Goal: Task Accomplishment & Management: Manage account settings

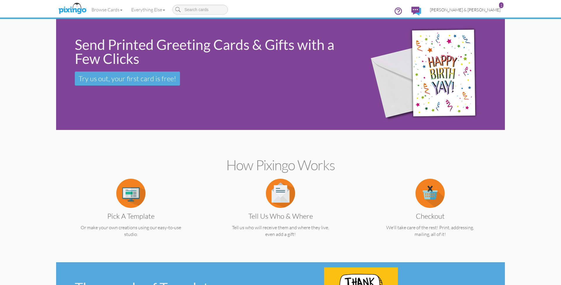
click at [482, 9] on span "[PERSON_NAME] & [PERSON_NAME]" at bounding box center [465, 9] width 71 height 5
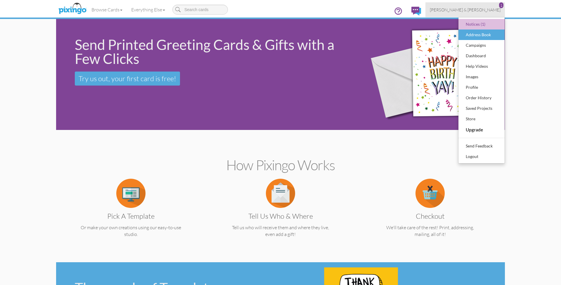
click at [477, 32] on div "Address Book" at bounding box center [482, 34] width 35 height 9
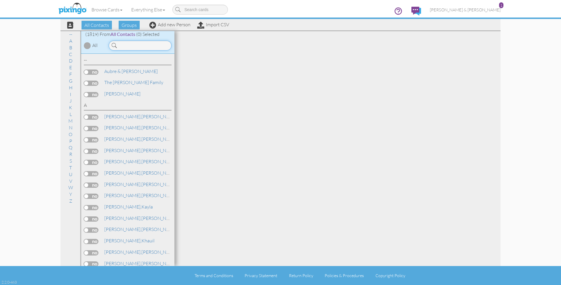
click at [133, 45] on input at bounding box center [140, 46] width 63 height 10
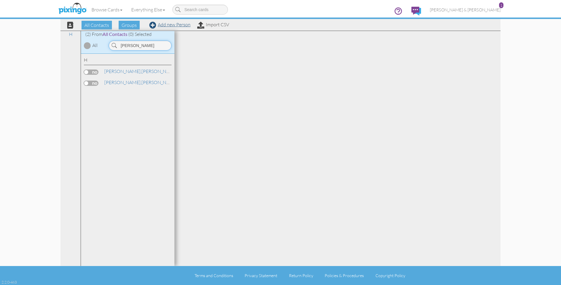
type input "Hamilton"
click at [162, 27] on link "Add new Person" at bounding box center [169, 25] width 41 height 6
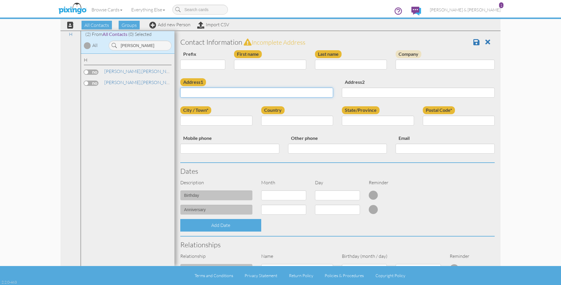
click at [221, 93] on input "Address1" at bounding box center [256, 93] width 153 height 10
paste input "33 Rockwood Place NW Rome, Georgia 30165 · USA"
drag, startPoint x: 231, startPoint y: 92, endPoint x: 301, endPoint y: 92, distance: 70.5
click at [301, 92] on input "33 Rockwood Place NW Rome, Georgia 30165 · USA" at bounding box center [256, 93] width 153 height 10
type input "[STREET_ADDRESS]"
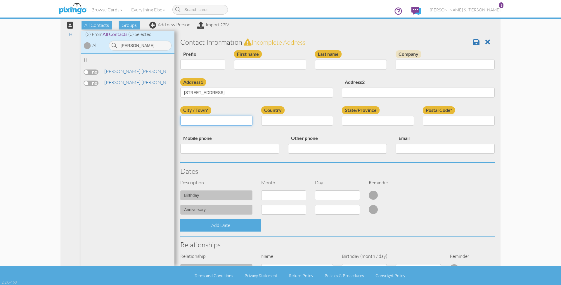
click at [243, 118] on input "City / Town*" at bounding box center [216, 121] width 72 height 10
type input "Rome"
select select "object:6033"
select select "object:6293"
type input "30165"
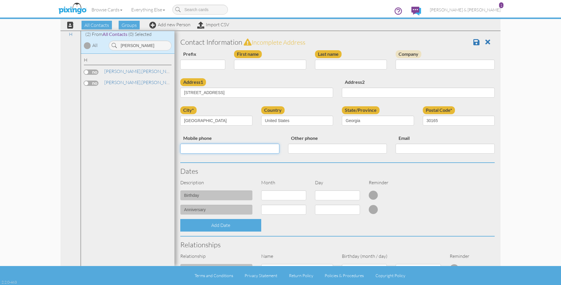
click at [203, 148] on input "Mobile phone" at bounding box center [229, 149] width 99 height 10
paste input "7068598544"
type input "7068598544"
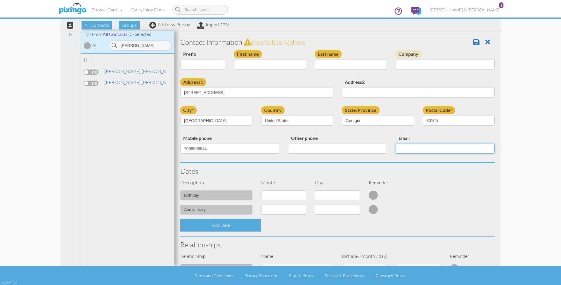
click at [424, 150] on input "Email" at bounding box center [445, 149] width 99 height 10
paste input "[EMAIL_ADDRESS][DOMAIN_NAME]"
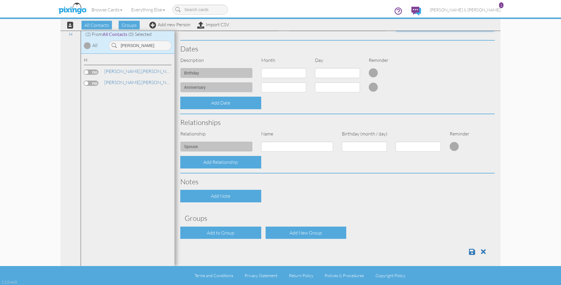
scroll to position [122, 0]
type input "[EMAIL_ADDRESS][DOMAIN_NAME]"
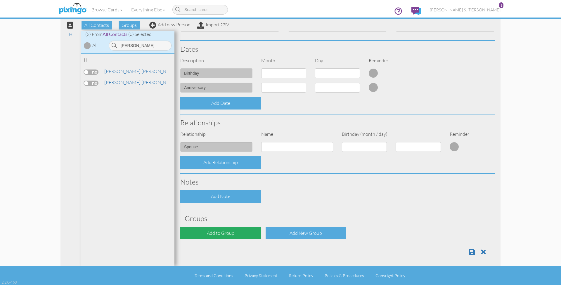
click at [225, 228] on div "Add to Group" at bounding box center [220, 233] width 81 height 13
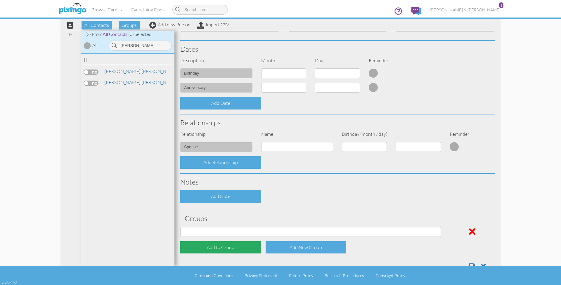
click at [224, 244] on div "Add to Group" at bounding box center [220, 248] width 81 height 13
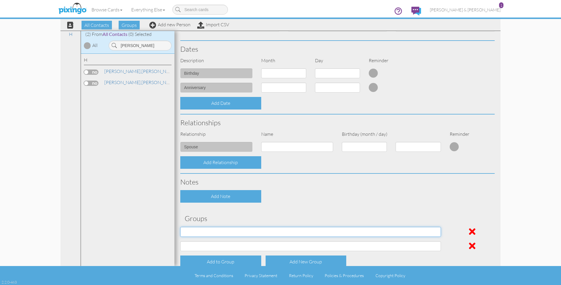
select select "object:6341"
select select "object:6342"
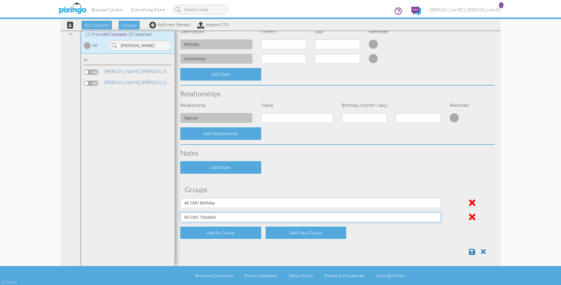
scroll to position [151, 0]
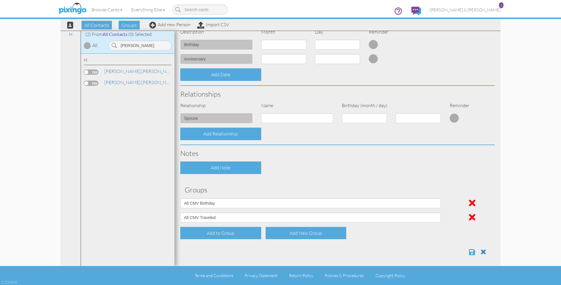
click at [472, 250] on span at bounding box center [472, 252] width 6 height 7
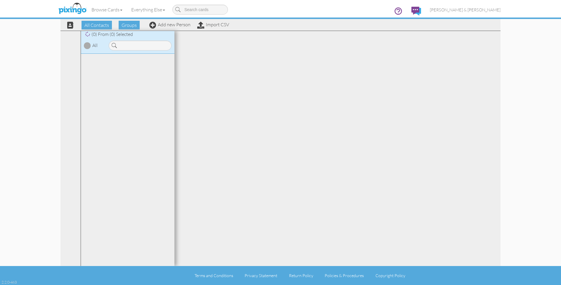
click at [473, 9] on span "[PERSON_NAME] & [PERSON_NAME]" at bounding box center [465, 9] width 71 height 5
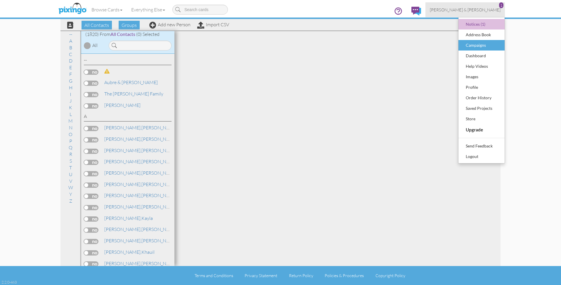
click at [474, 47] on div "Campaigns" at bounding box center [482, 45] width 35 height 9
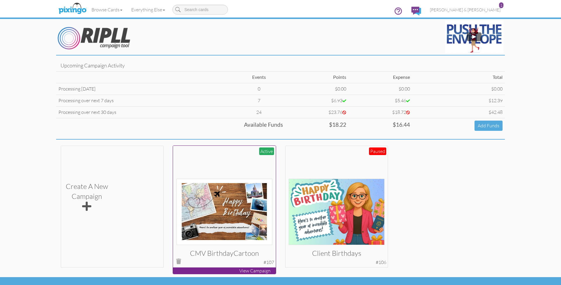
click at [240, 157] on div at bounding box center [225, 197] width 96 height 96
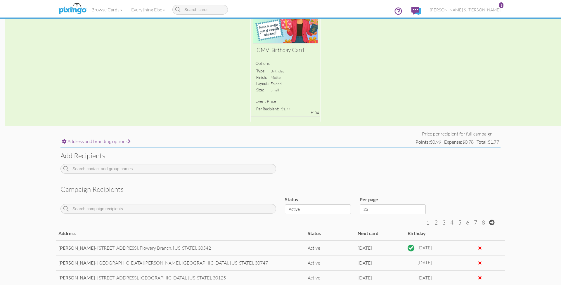
scroll to position [85, 0]
click at [189, 167] on input at bounding box center [169, 170] width 216 height 10
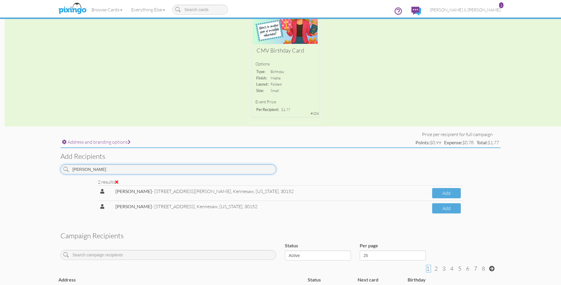
click at [189, 167] on input "[PERSON_NAME]" at bounding box center [169, 170] width 216 height 10
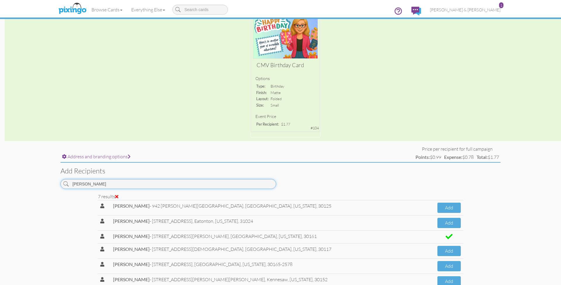
scroll to position [66, 0]
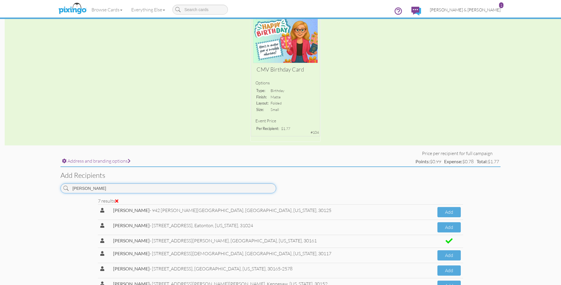
type input "[PERSON_NAME]"
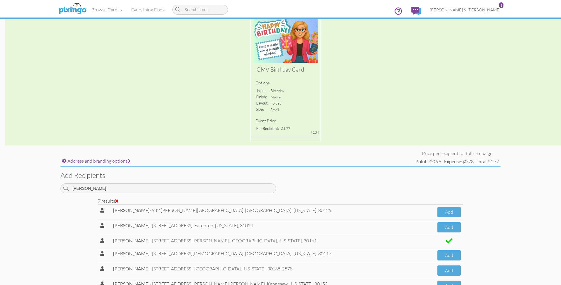
click at [464, 8] on span "[PERSON_NAME] & [PERSON_NAME]" at bounding box center [465, 9] width 71 height 5
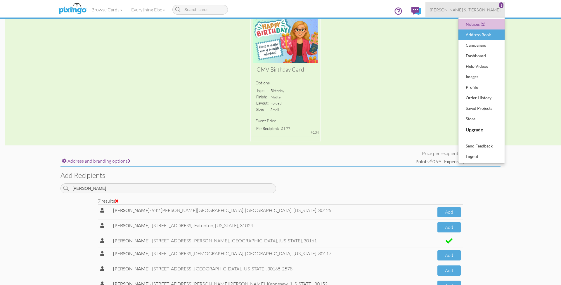
click at [475, 36] on div "Address Book" at bounding box center [482, 34] width 35 height 9
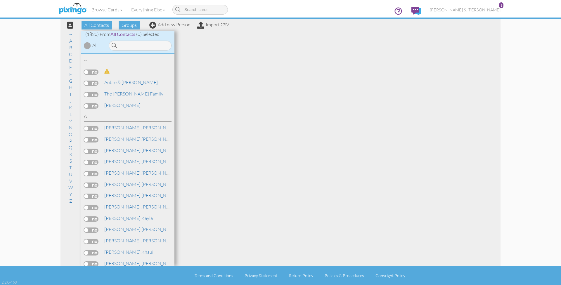
click at [108, 71] on span at bounding box center [106, 71] width 5 height 5
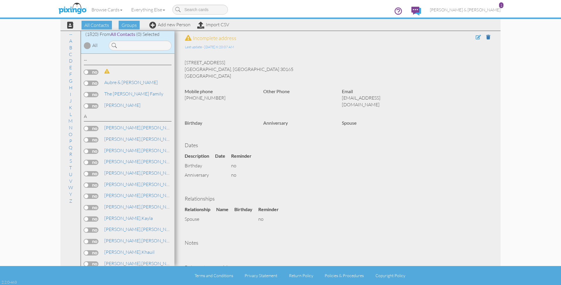
click at [478, 37] on span at bounding box center [478, 37] width 5 height 5
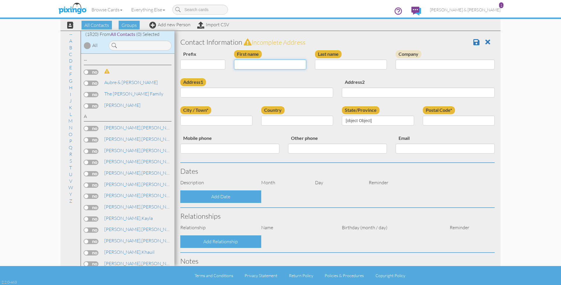
click at [258, 66] on input "First name" at bounding box center [270, 65] width 72 height 10
type input "[STREET_ADDRESS]"
type input "[GEOGRAPHIC_DATA]"
type input "30165"
type input "7068598544"
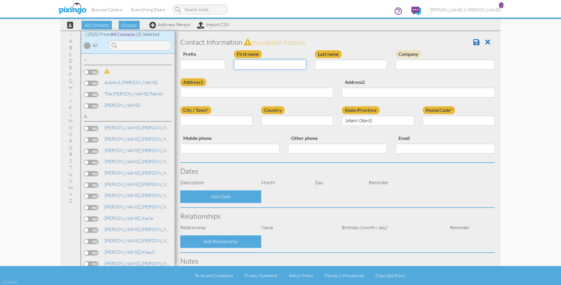
type input "[EMAIL_ADDRESS][DOMAIN_NAME]"
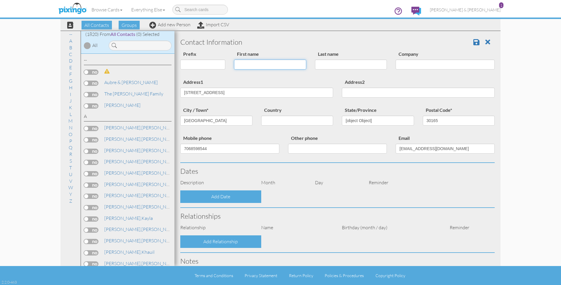
select select "object:11153"
select select "object:6560"
select select "object:10918"
select select "object:11169"
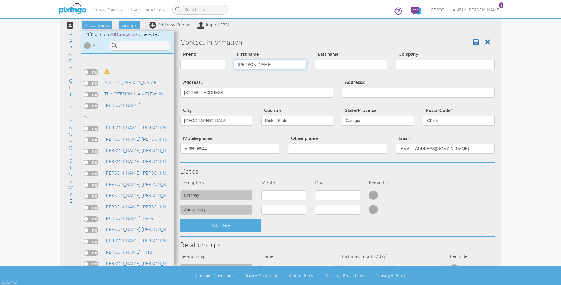
type input "[PERSON_NAME]"
click at [266, 82] on div "Address1 [STREET_ADDRESS]" at bounding box center [257, 90] width 162 height 24
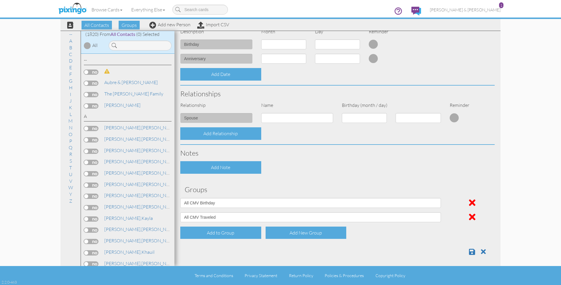
scroll to position [117, 0]
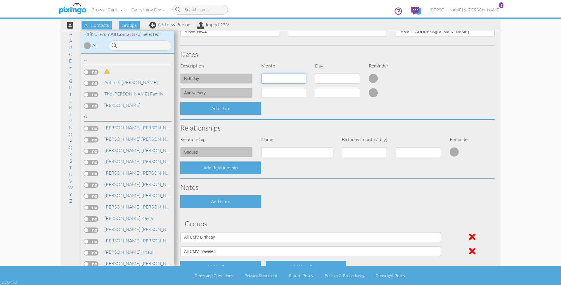
select select "object:11241"
select select "number:7"
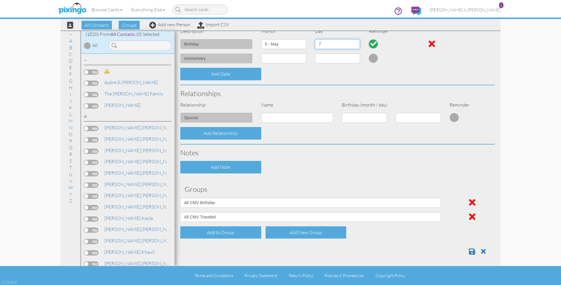
scroll to position [151, 0]
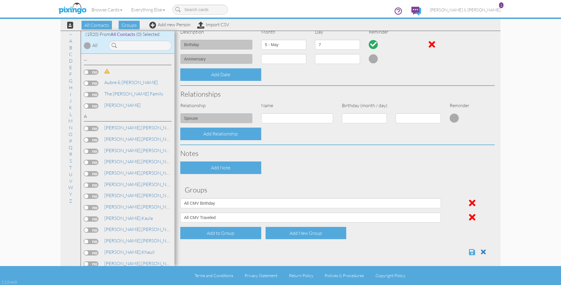
click at [472, 249] on span at bounding box center [472, 252] width 6 height 7
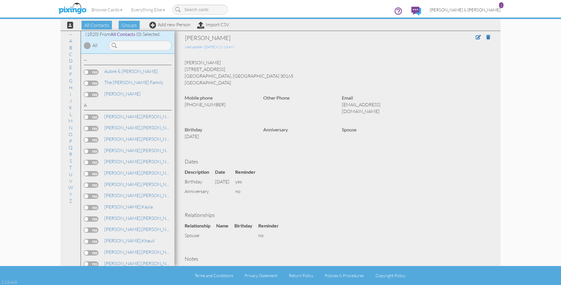
click at [472, 11] on span "[PERSON_NAME] & [PERSON_NAME]" at bounding box center [465, 9] width 71 height 5
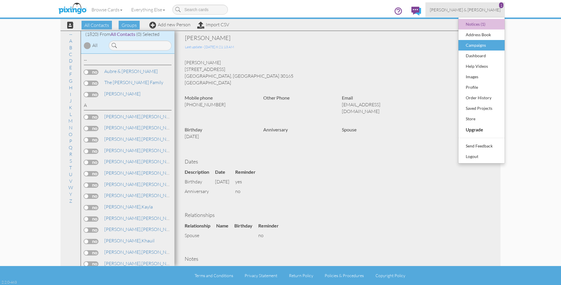
click at [472, 46] on div "Campaigns" at bounding box center [482, 45] width 35 height 9
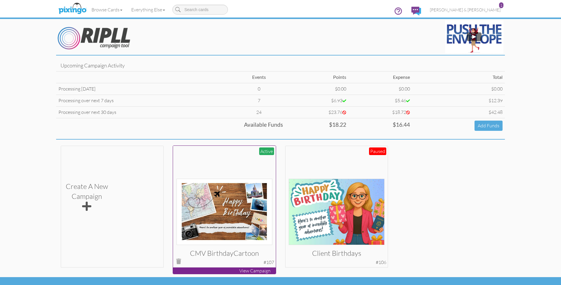
click at [241, 166] on div at bounding box center [225, 197] width 96 height 96
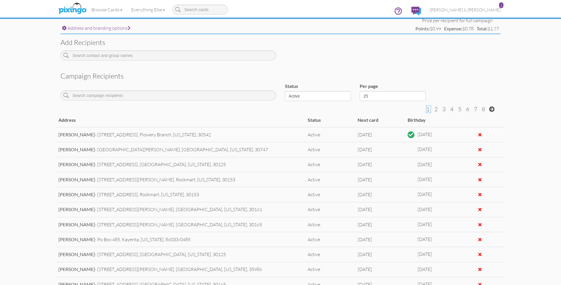
scroll to position [194, 0]
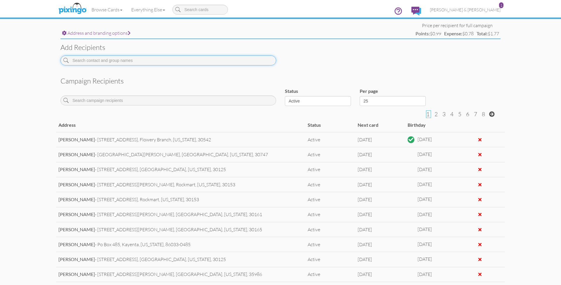
click at [161, 60] on input at bounding box center [169, 61] width 216 height 10
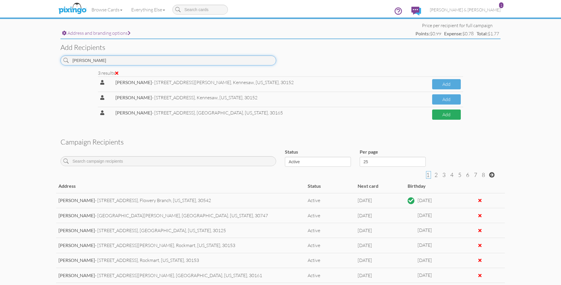
type input "hamilton"
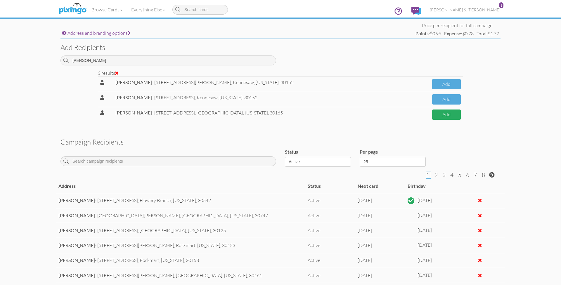
click at [441, 113] on button "Add" at bounding box center [446, 115] width 29 height 10
